Goal: Transaction & Acquisition: Subscribe to service/newsletter

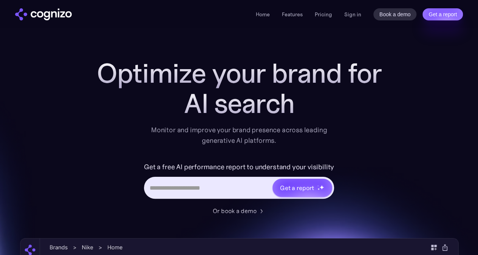
click at [329, 15] on link "Pricing" at bounding box center [323, 14] width 17 height 7
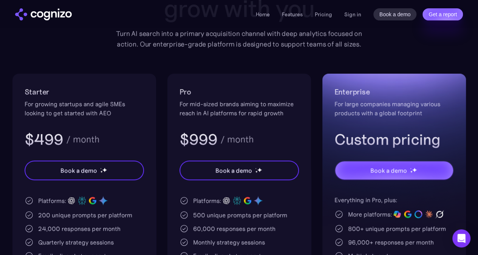
scroll to position [118, 0]
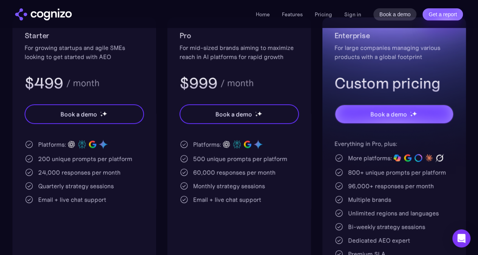
click at [22, 94] on div "Starter For growing startups and agile SMEs looking to get started with AEO $49…" at bounding box center [84, 155] width 144 height 277
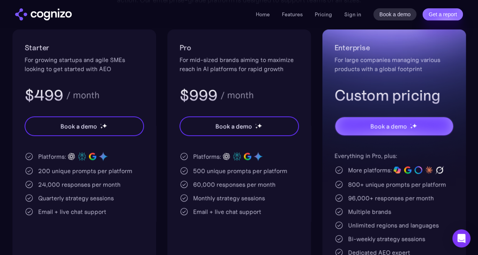
scroll to position [153, 0]
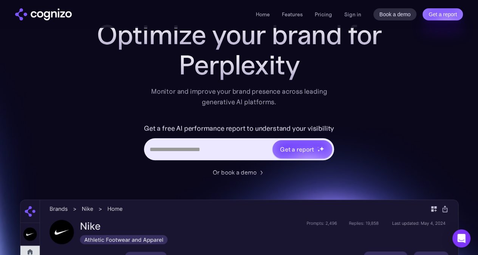
scroll to position [54, 0]
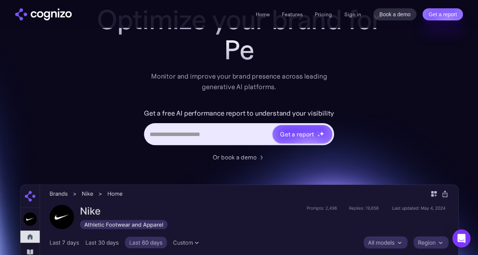
click at [235, 160] on div "Or book a demo" at bounding box center [235, 157] width 44 height 9
